Goal: Information Seeking & Learning: Understand process/instructions

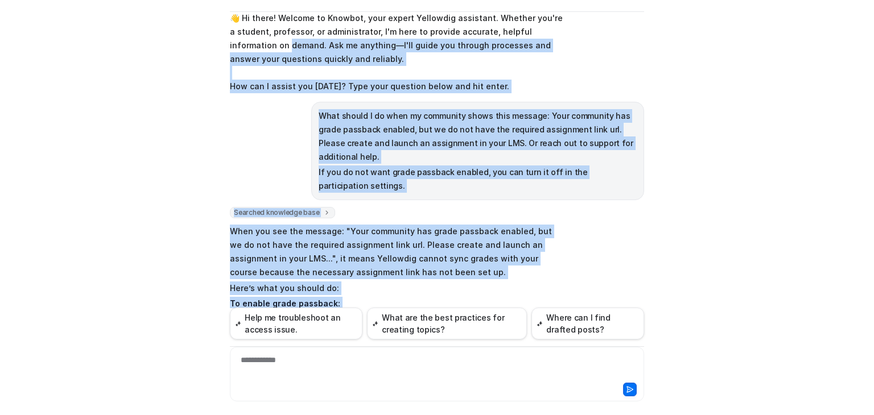
scroll to position [3, 0]
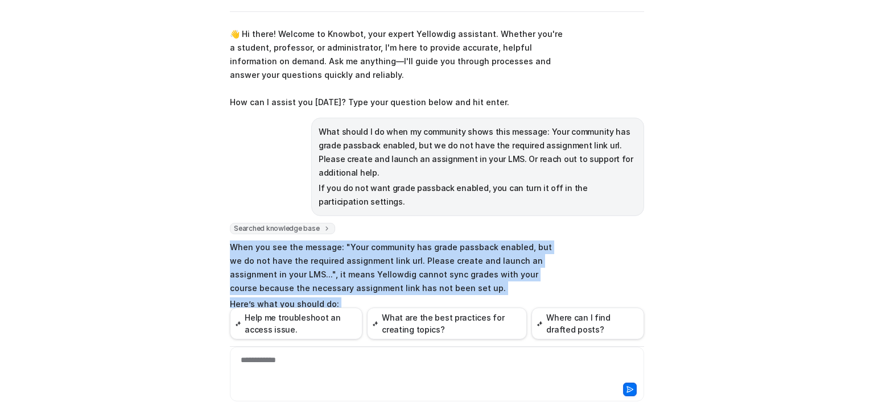
drag, startPoint x: 556, startPoint y: 164, endPoint x: 226, endPoint y: 237, distance: 337.5
click at [230, 239] on span "When you see the message: "Your community has grade passback enabled, but we do…" at bounding box center [396, 384] width 333 height 291
copy span "When you see the message: "Your community has grade passback enabled, but we do…"
click at [547, 298] on p "Here’s what you should do:" at bounding box center [396, 305] width 333 height 14
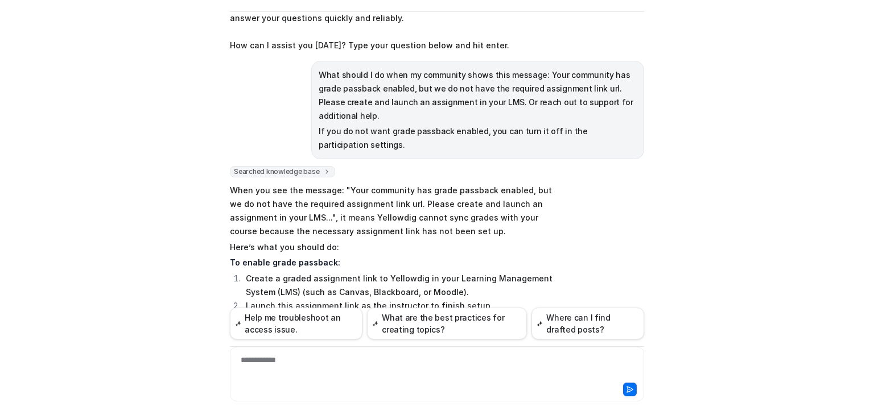
scroll to position [228, 0]
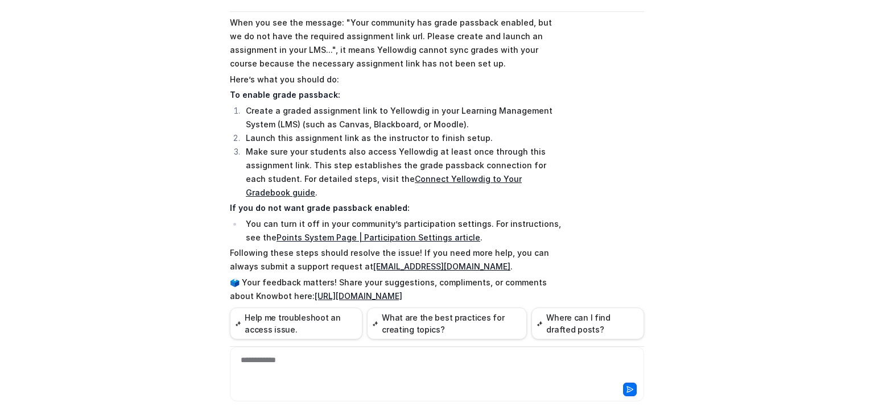
click at [444, 174] on link "Connect Yellowdig to Your Gradebook guide" at bounding box center [384, 185] width 276 height 23
